Goal: Transaction & Acquisition: Purchase product/service

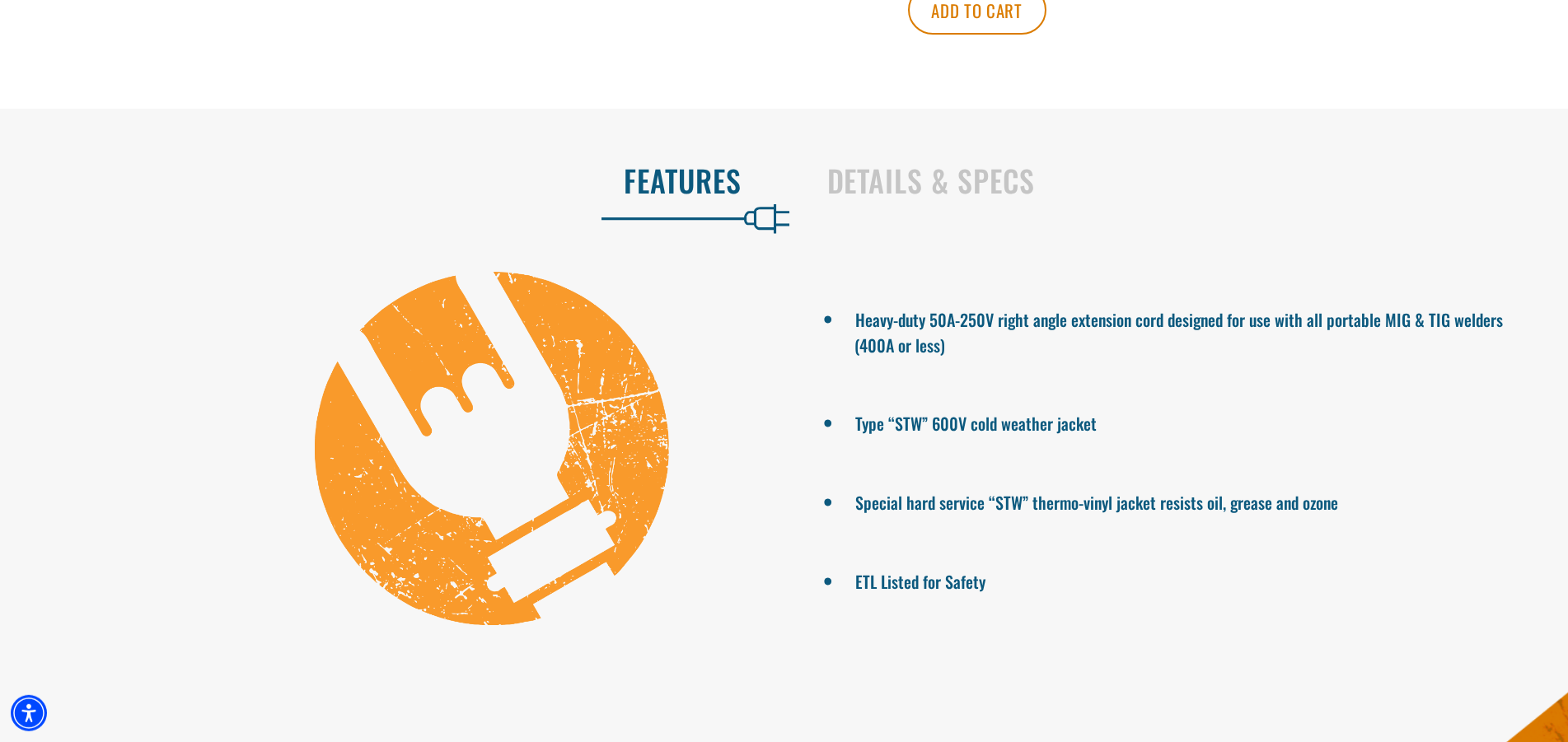
scroll to position [1008, 0]
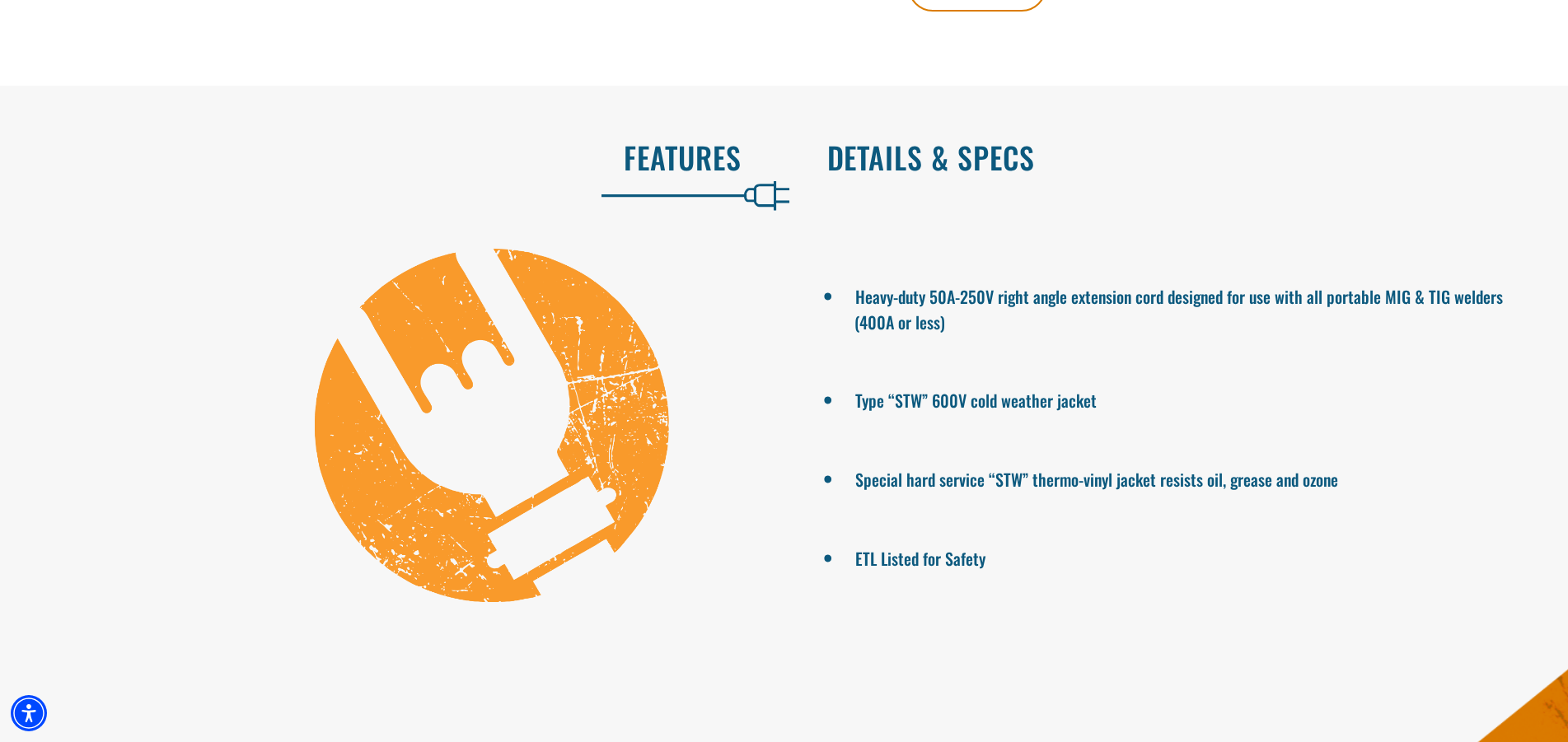
click at [983, 175] on h2 "Details & Specs" at bounding box center [1181, 156] width 707 height 34
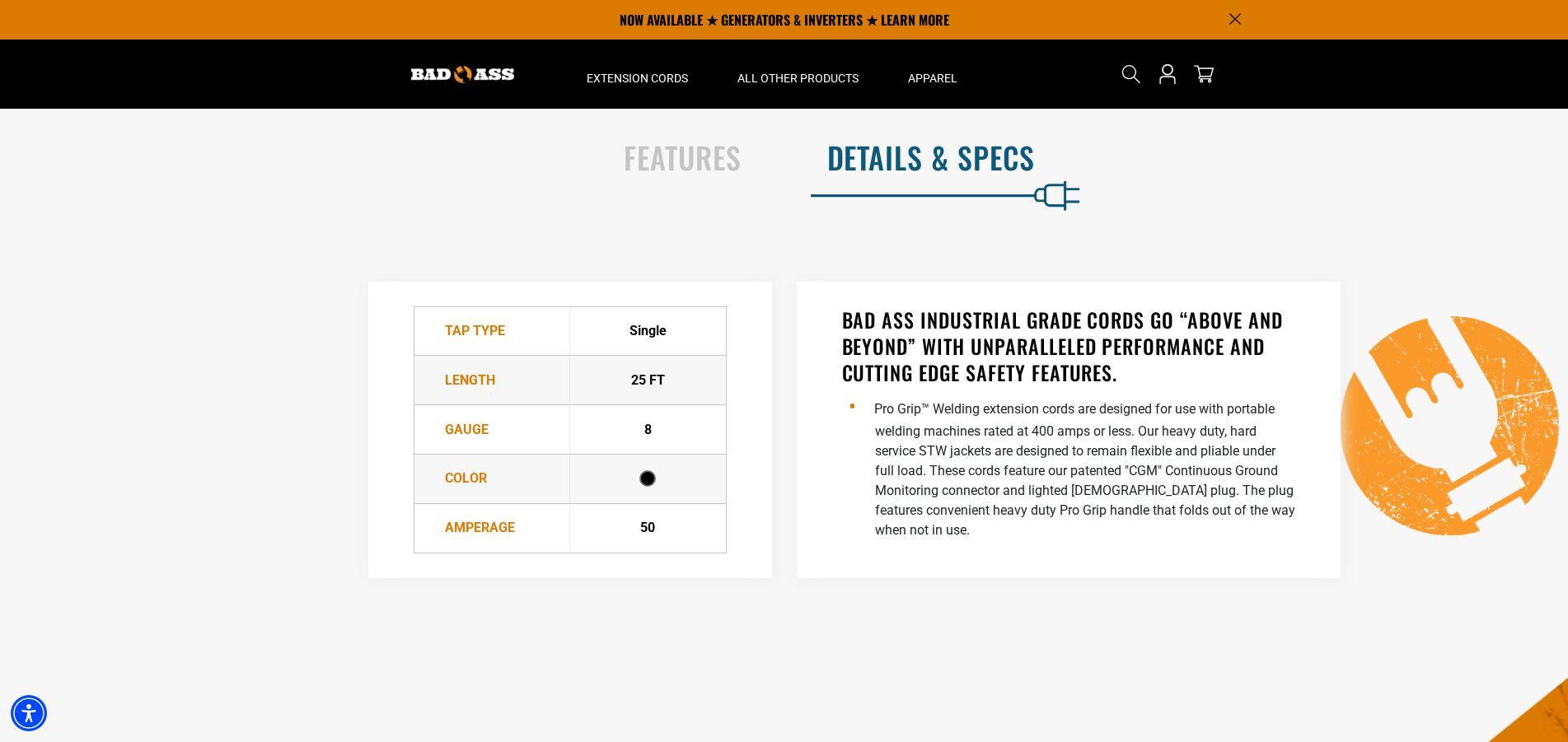
scroll to position [588, 0]
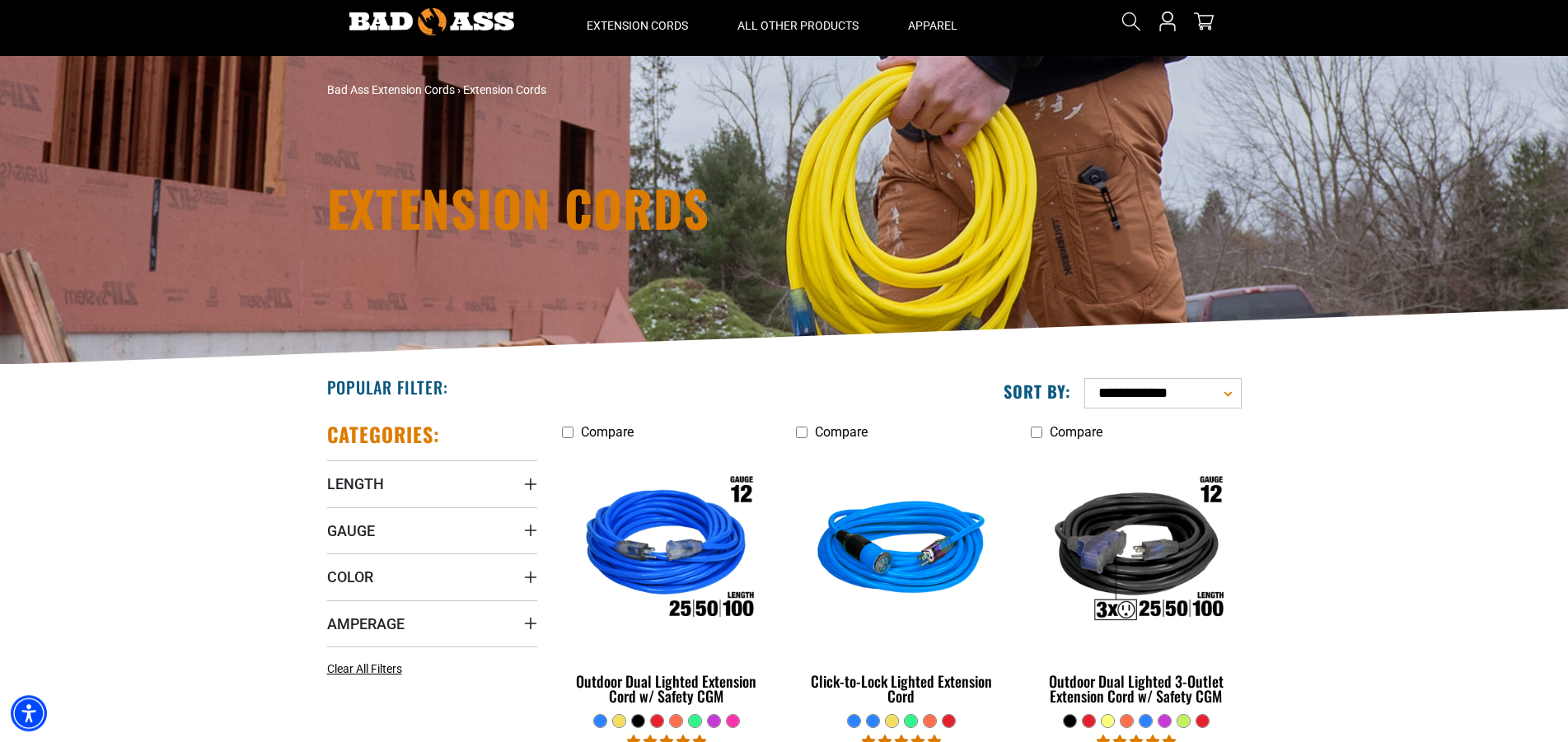
scroll to position [84, 0]
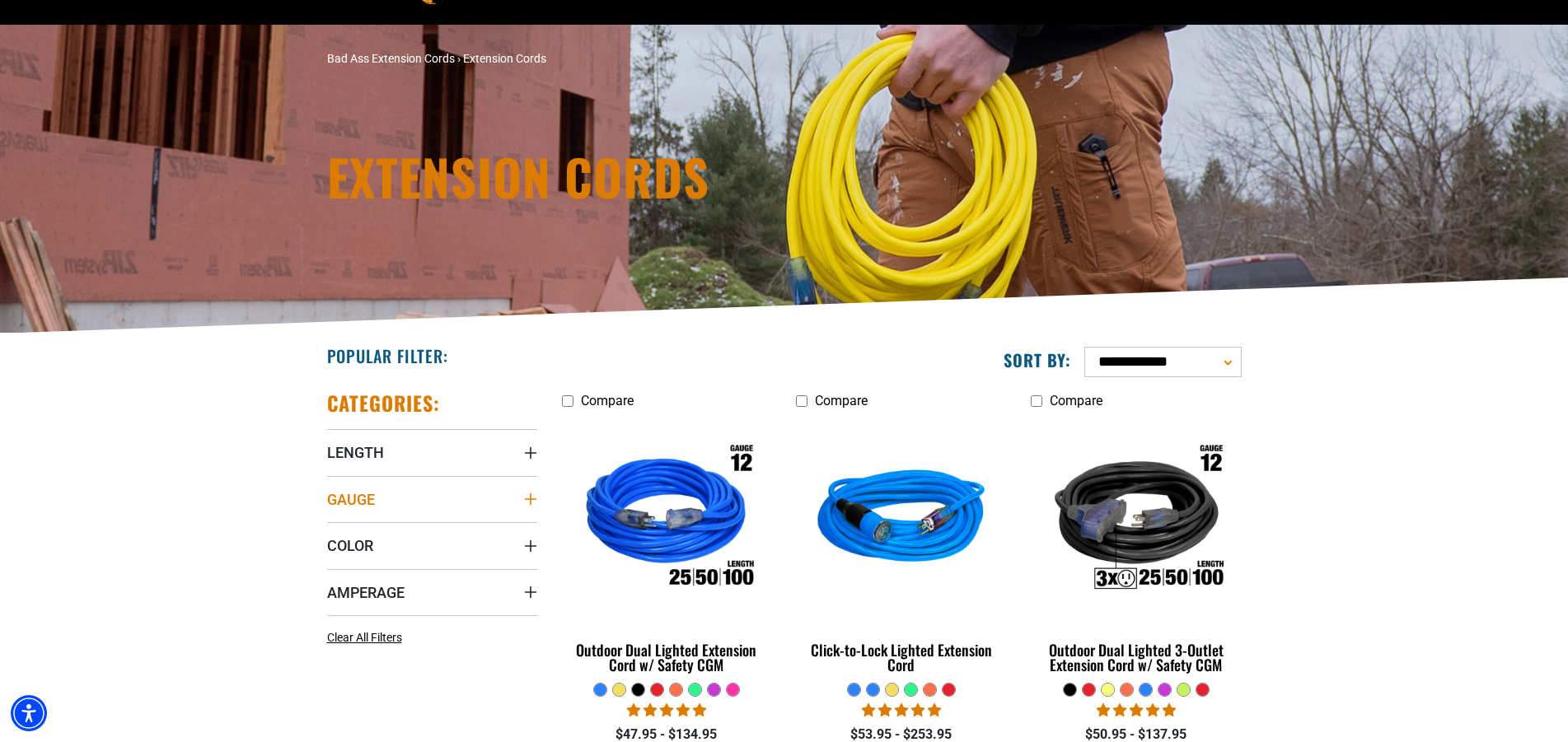
click at [374, 497] on span "Gauge" at bounding box center [350, 500] width 47 height 19
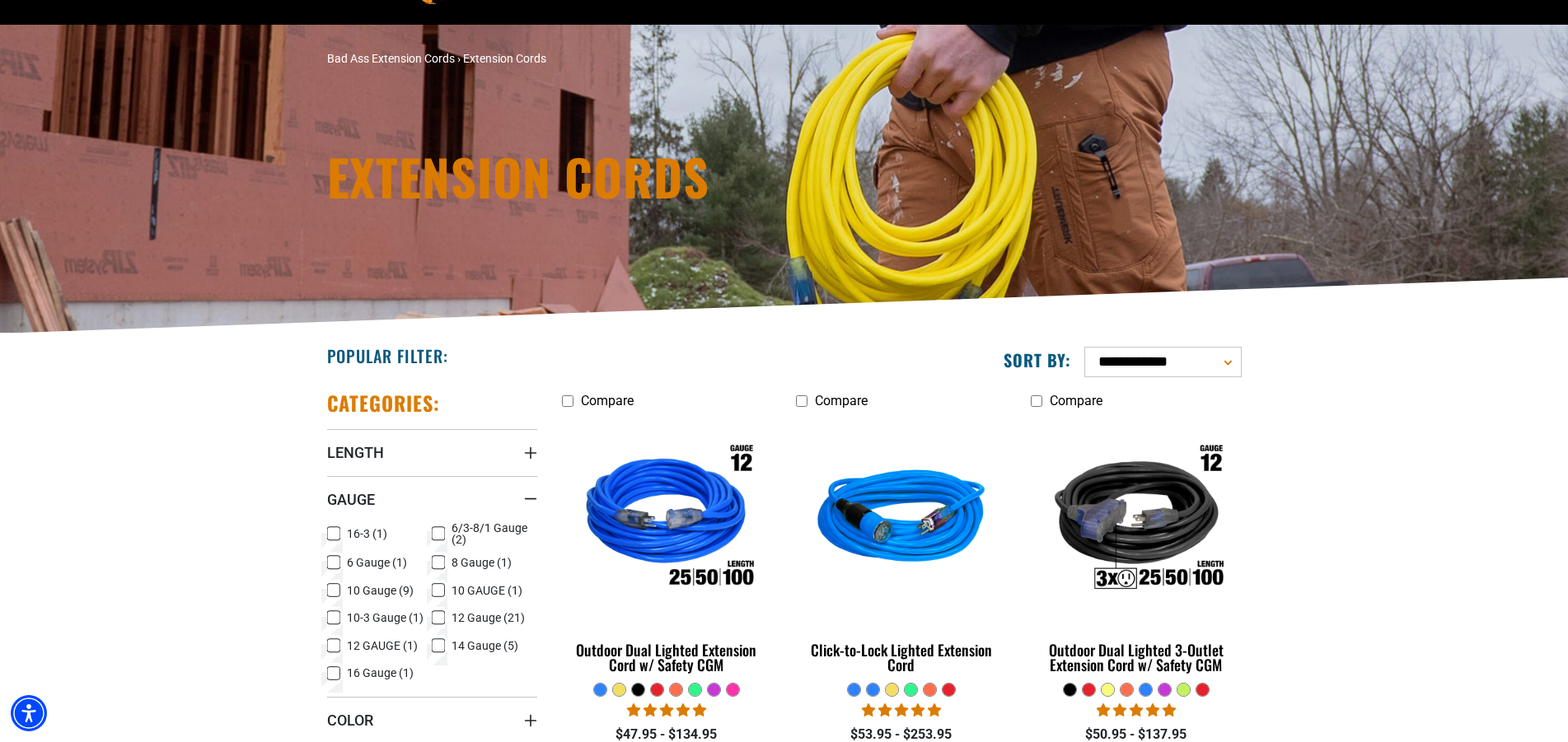
click at [366, 558] on span "6 Gauge (1)" at bounding box center [377, 562] width 61 height 11
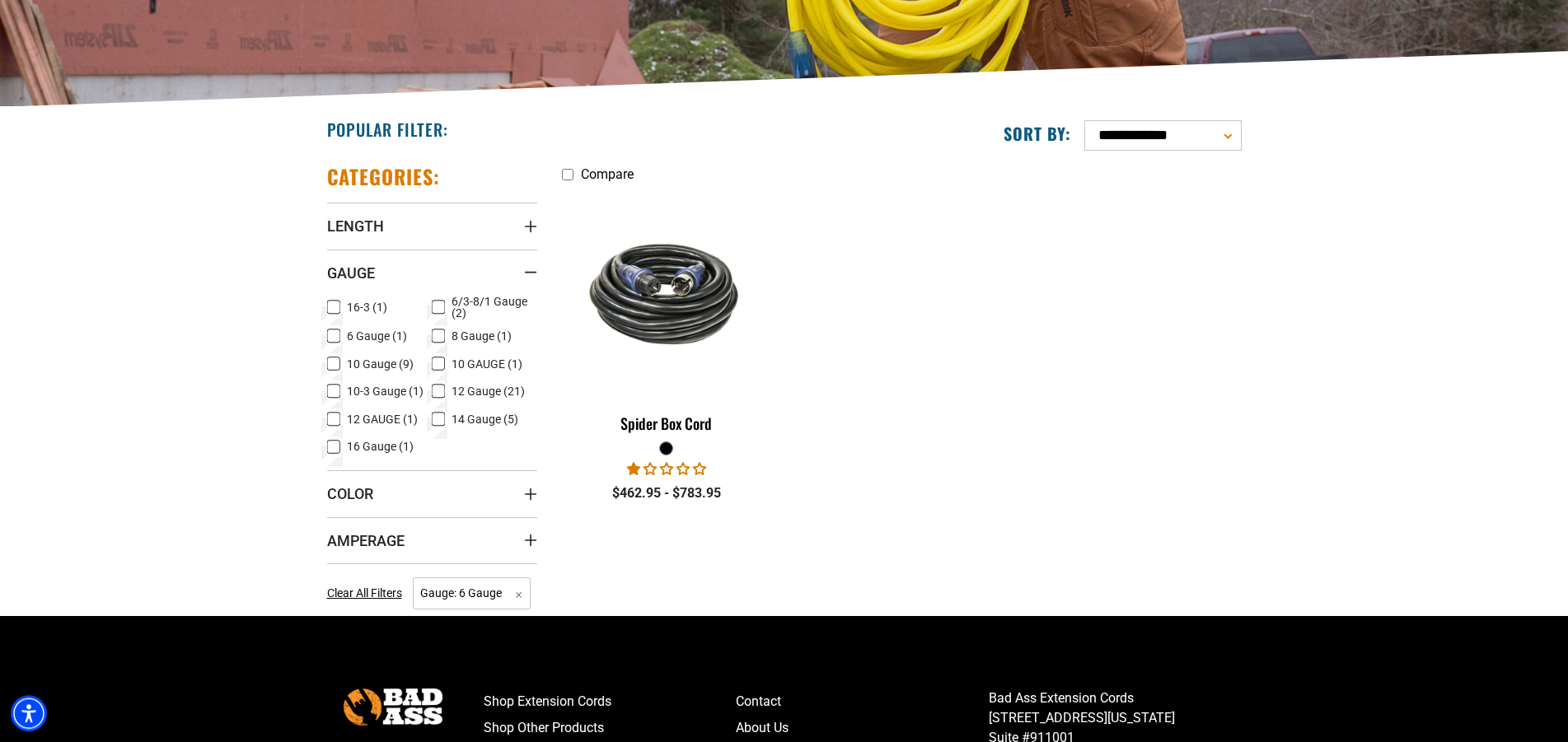
scroll to position [336, 0]
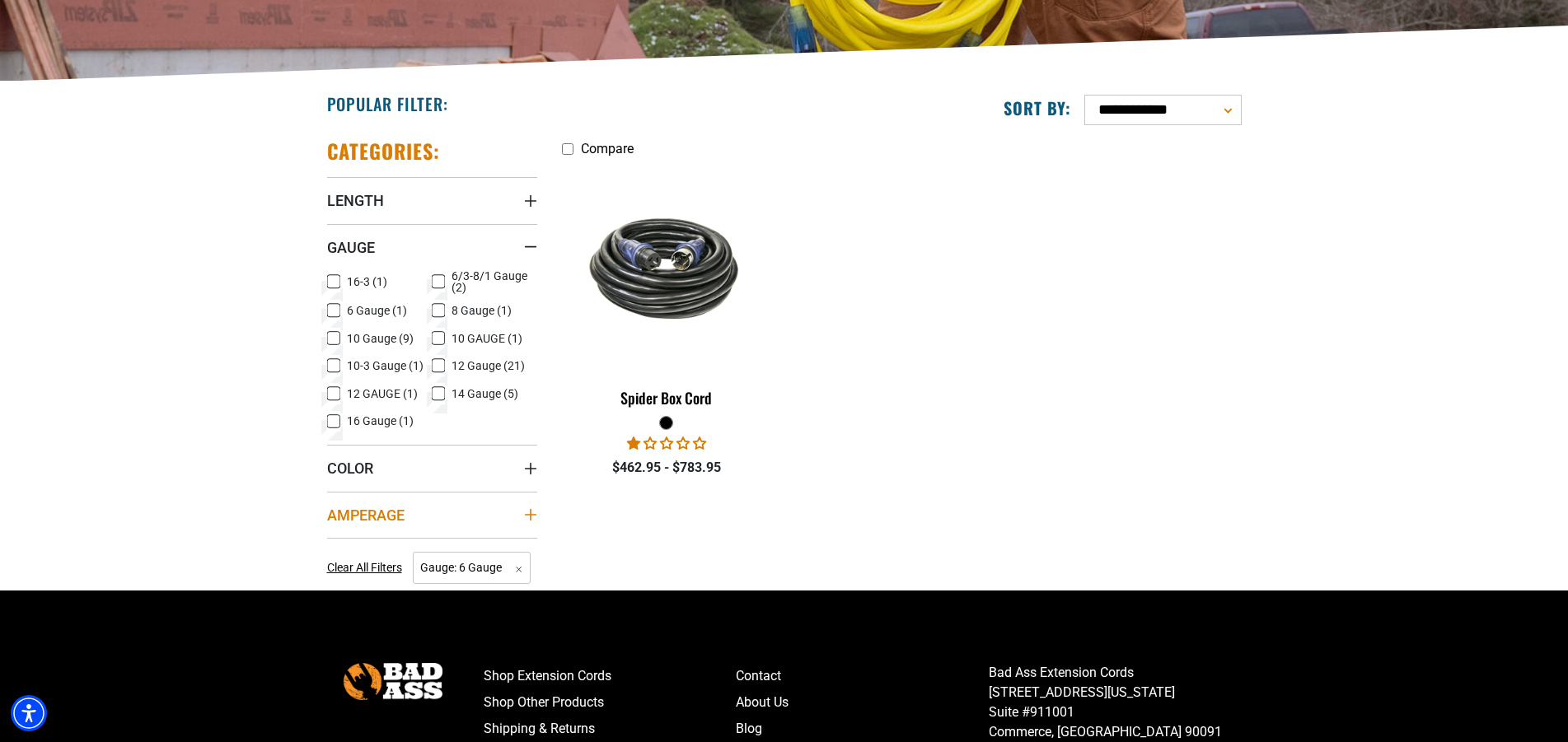
click at [409, 522] on summary "Amperage" at bounding box center [432, 515] width 210 height 47
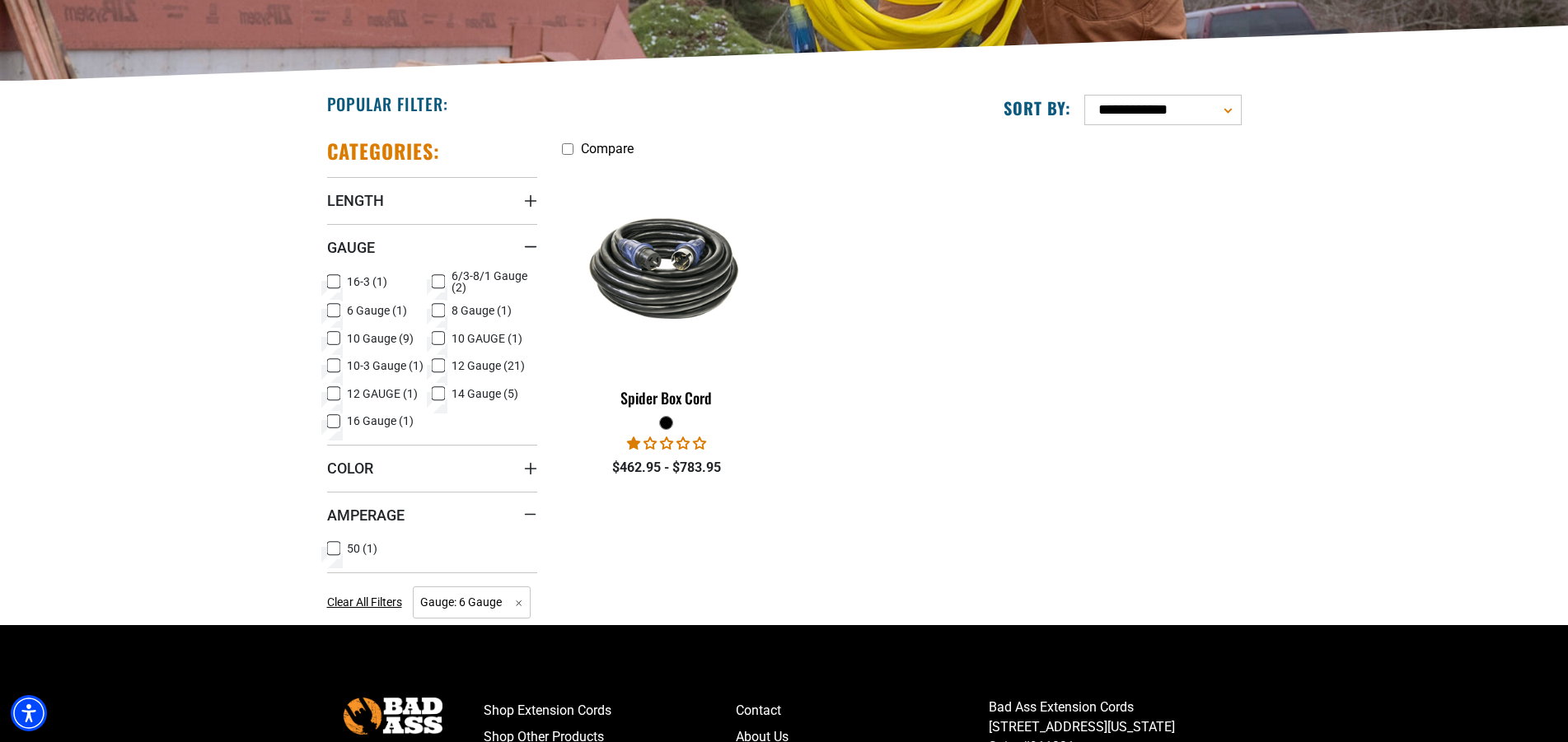
click at [370, 546] on span "50 (1)" at bounding box center [362, 548] width 31 height 11
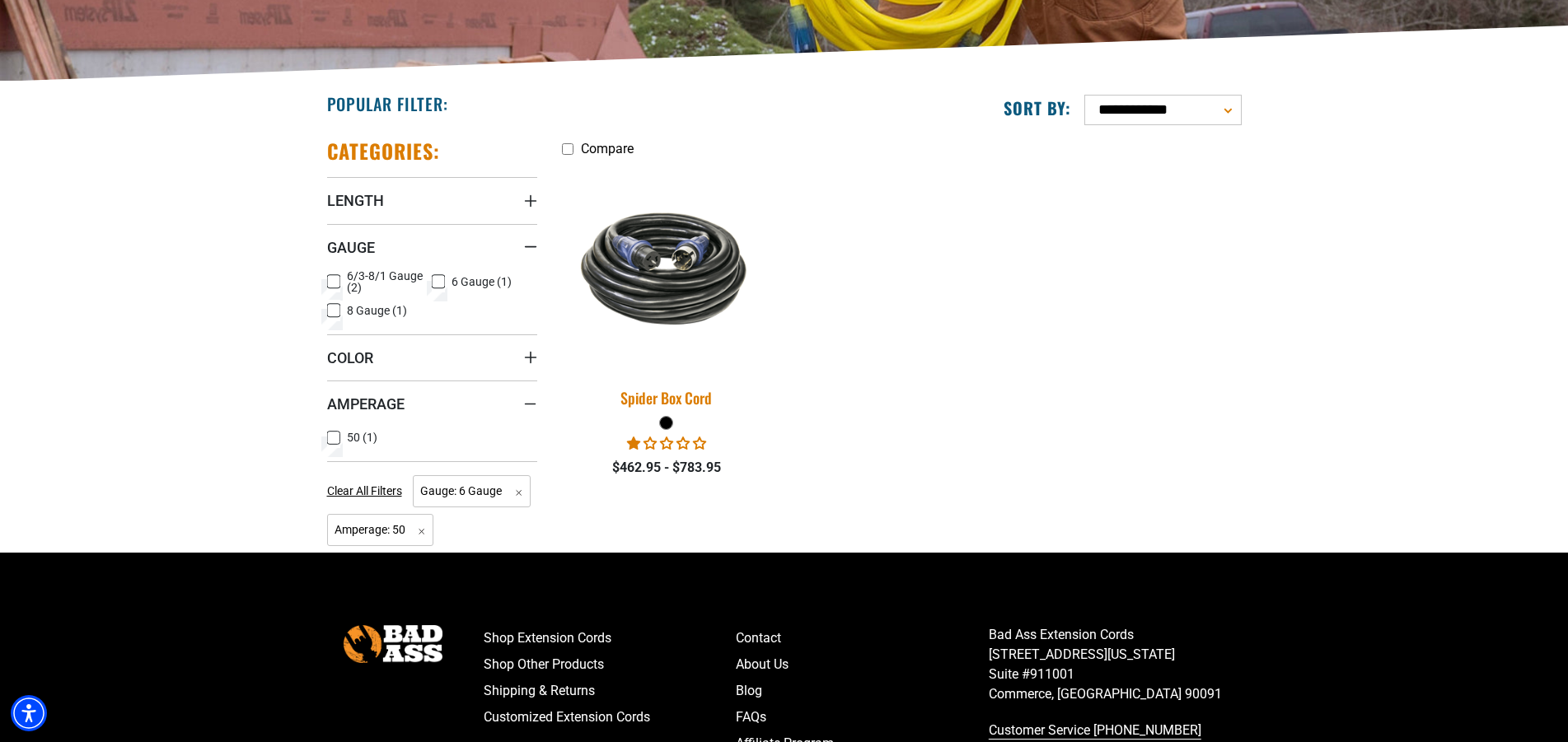
click at [676, 314] on img at bounding box center [667, 267] width 231 height 141
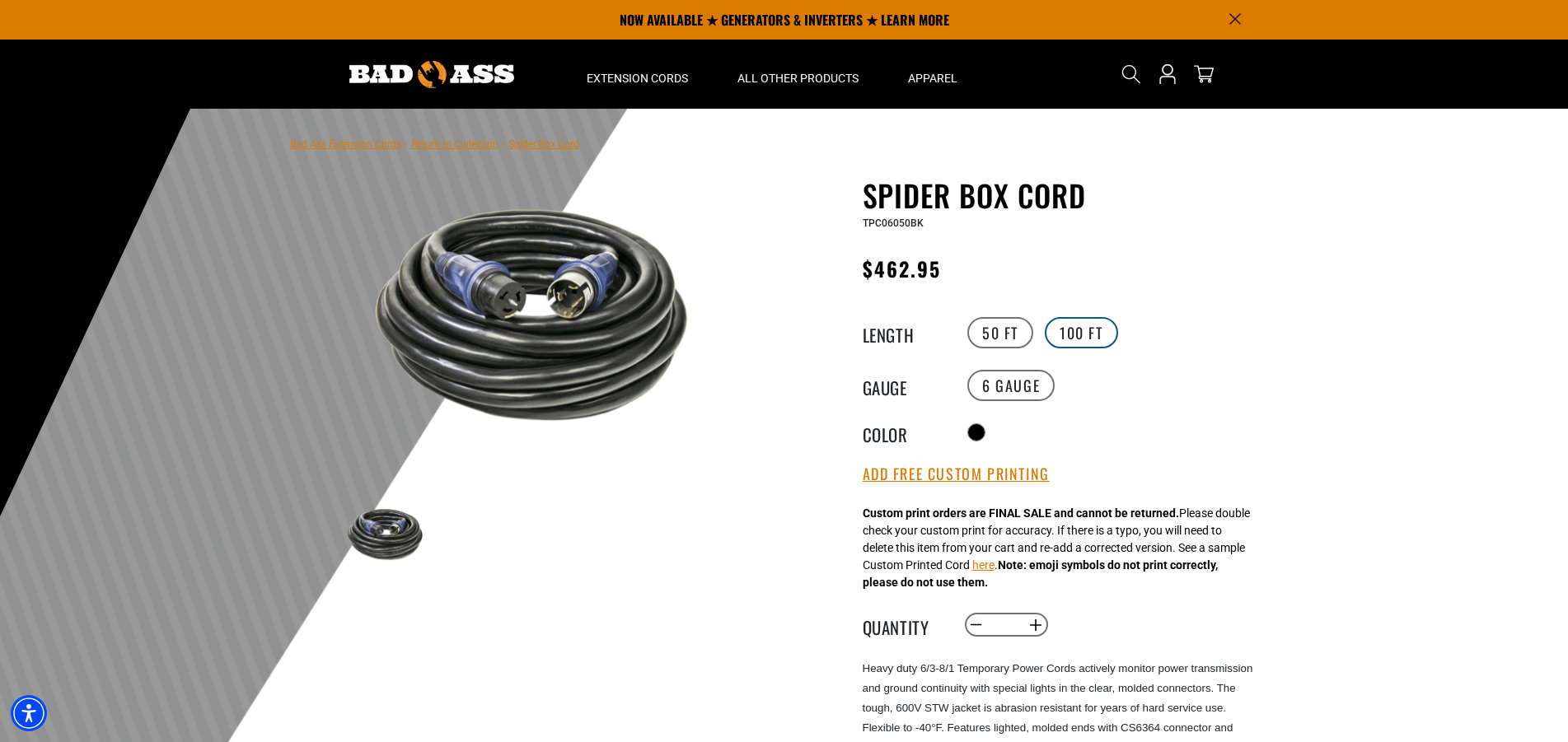
click at [1084, 340] on label "100 FT" at bounding box center [1081, 333] width 74 height 32
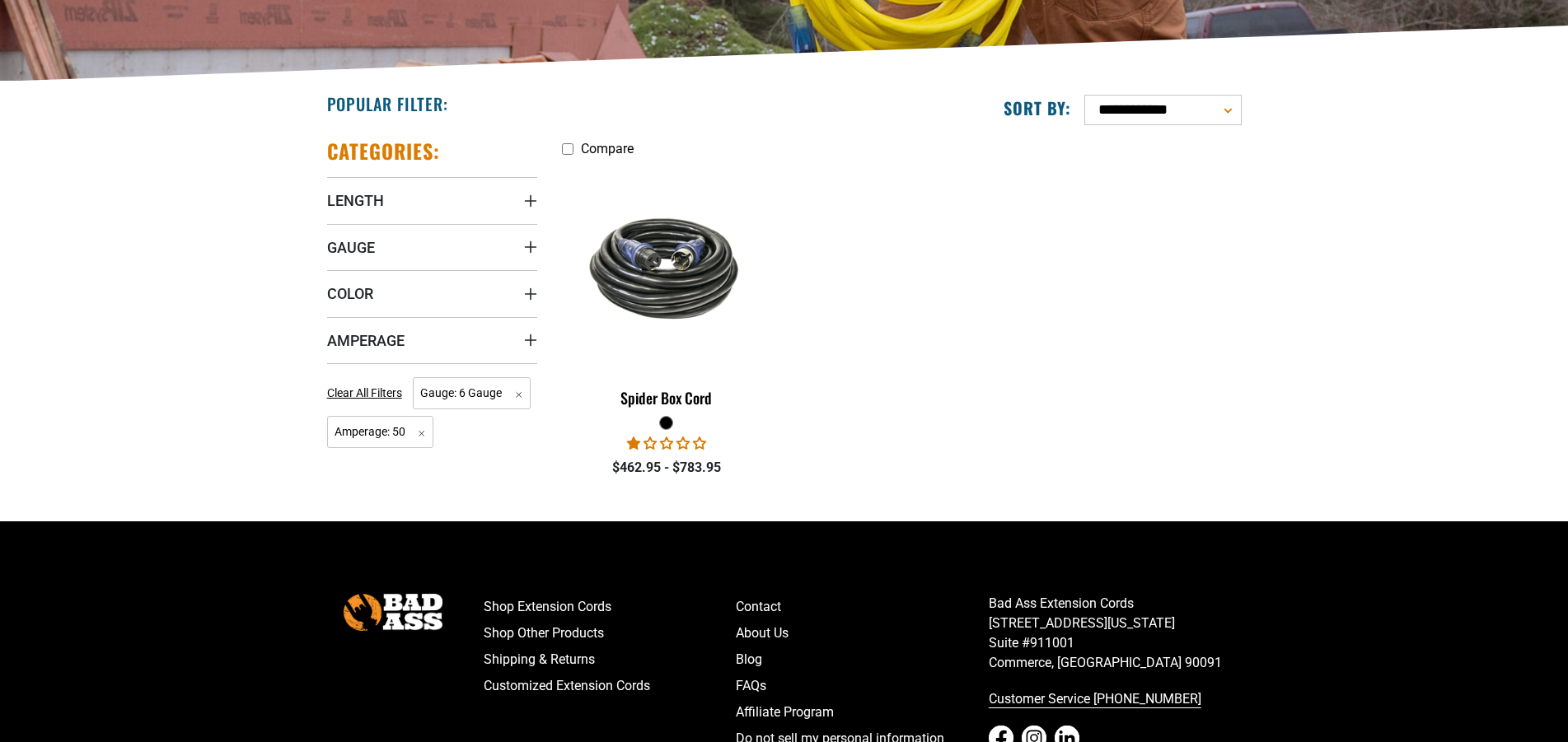
scroll to position [336, 0]
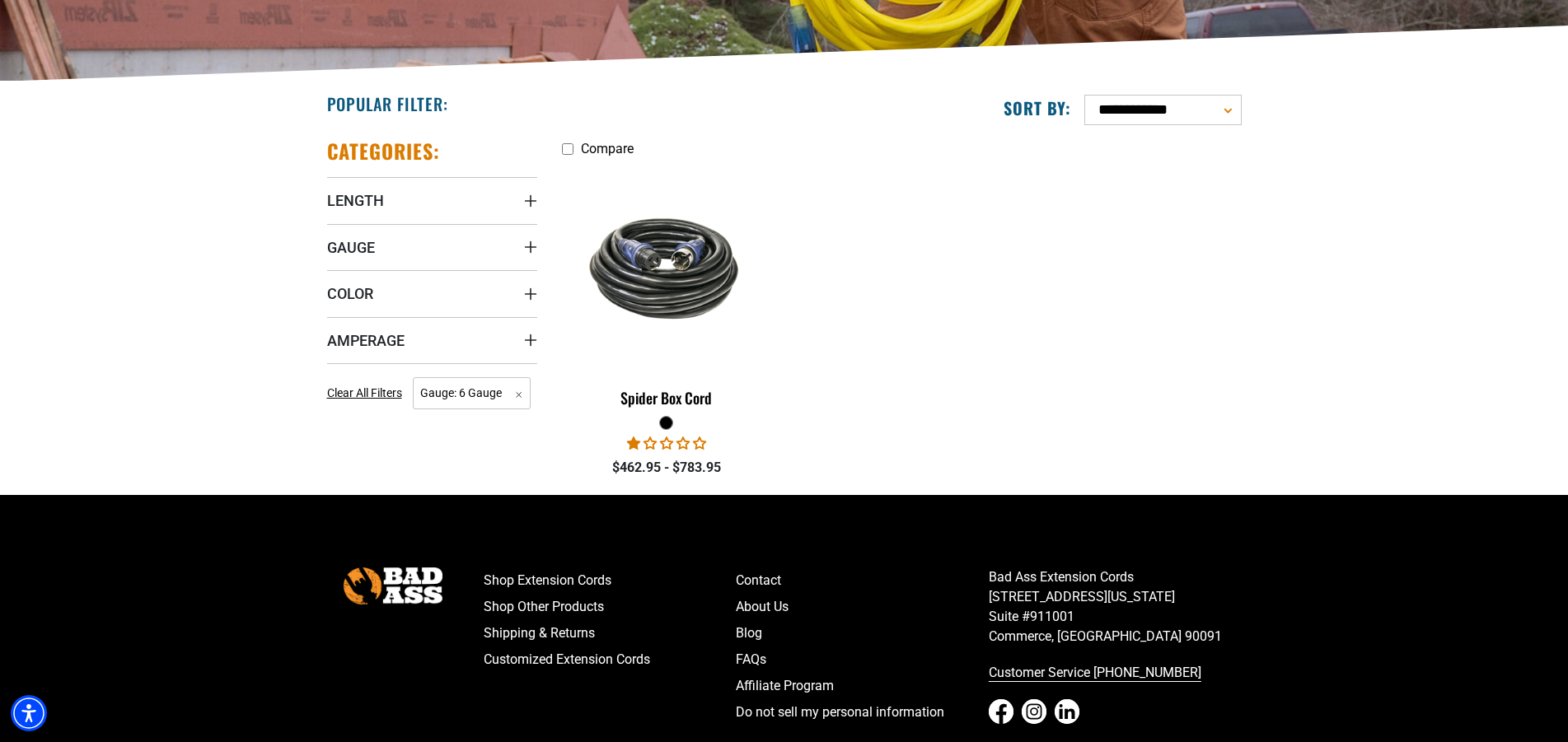
scroll to position [84, 0]
